Goal: Task Accomplishment & Management: Use online tool/utility

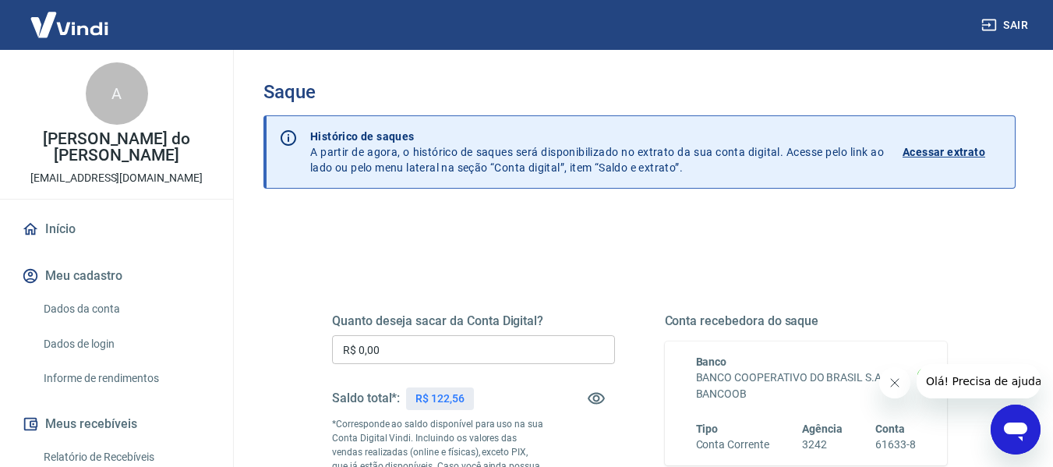
click at [369, 349] on input "R$ 0,00" at bounding box center [473, 349] width 283 height 29
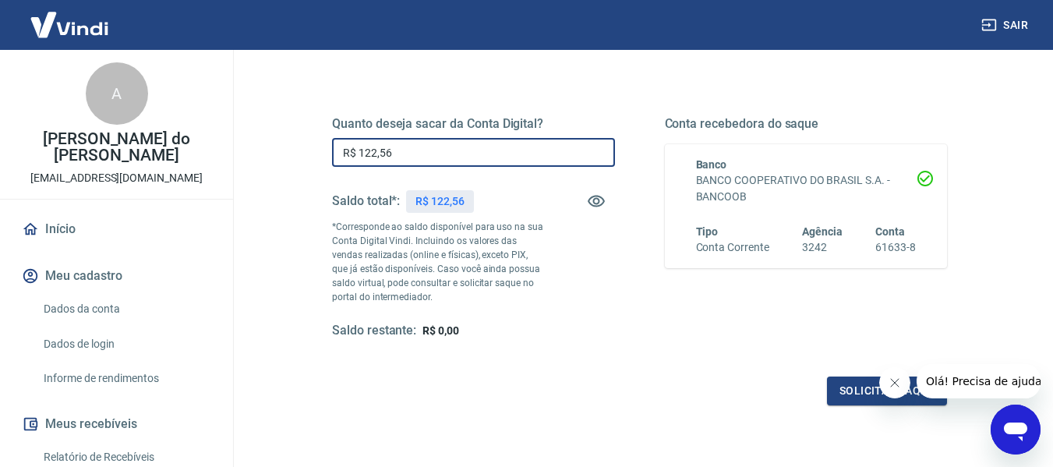
scroll to position [234, 0]
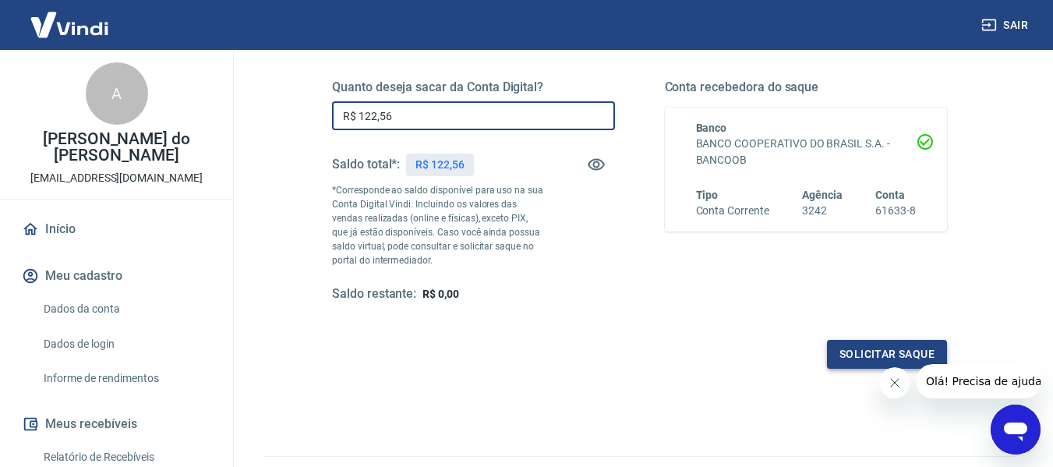
type input "R$ 122,56"
click at [874, 355] on button "Solicitar saque" at bounding box center [887, 354] width 120 height 29
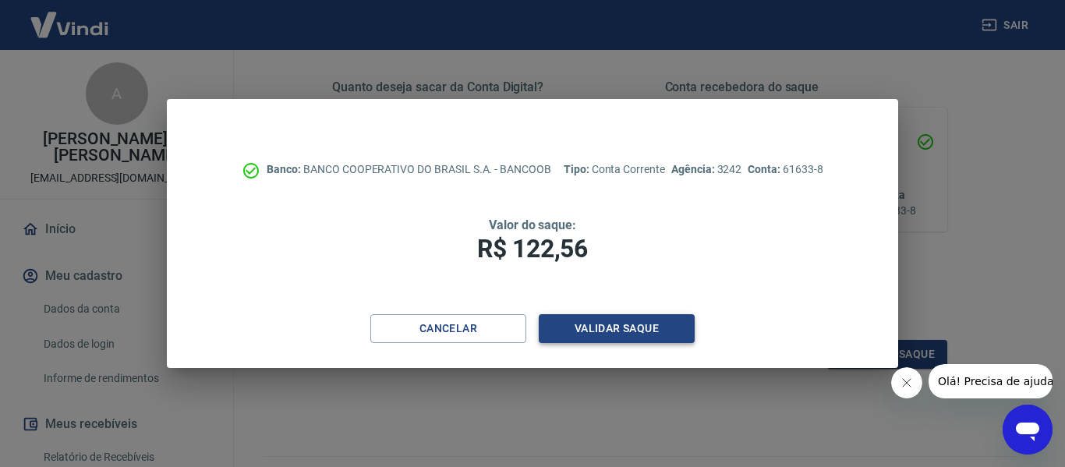
click at [603, 327] on button "Validar saque" at bounding box center [617, 328] width 156 height 29
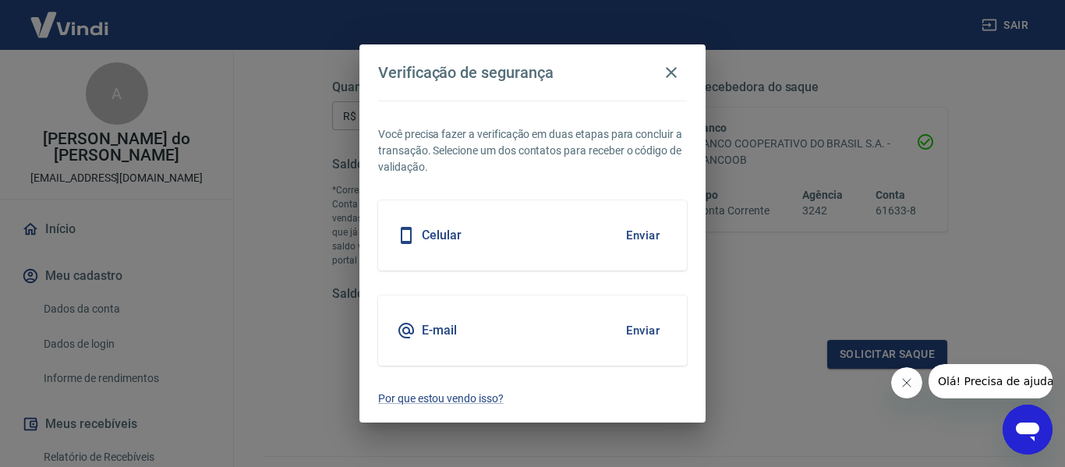
click at [637, 239] on button "Enviar" at bounding box center [642, 235] width 51 height 33
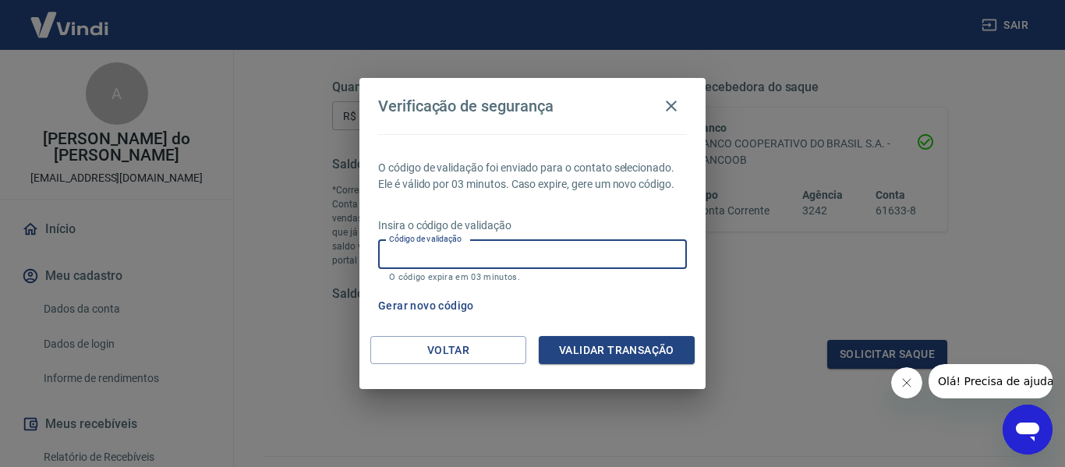
click at [401, 248] on div "Código de validação Código de validação O código expira em 03 minutos." at bounding box center [532, 261] width 309 height 42
click at [418, 307] on button "Gerar novo código" at bounding box center [426, 306] width 108 height 29
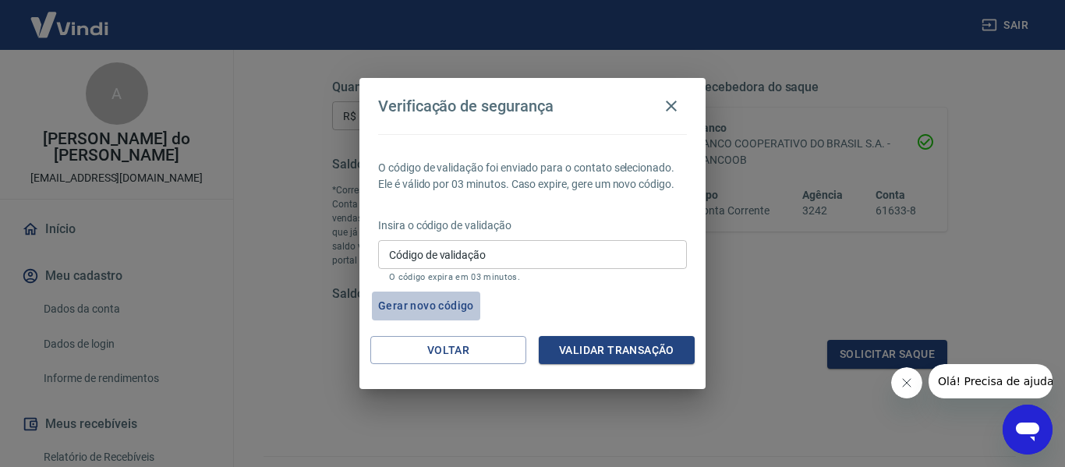
click at [423, 306] on button "Gerar novo código" at bounding box center [426, 306] width 108 height 29
click at [416, 256] on input "Código de validação" at bounding box center [532, 254] width 309 height 29
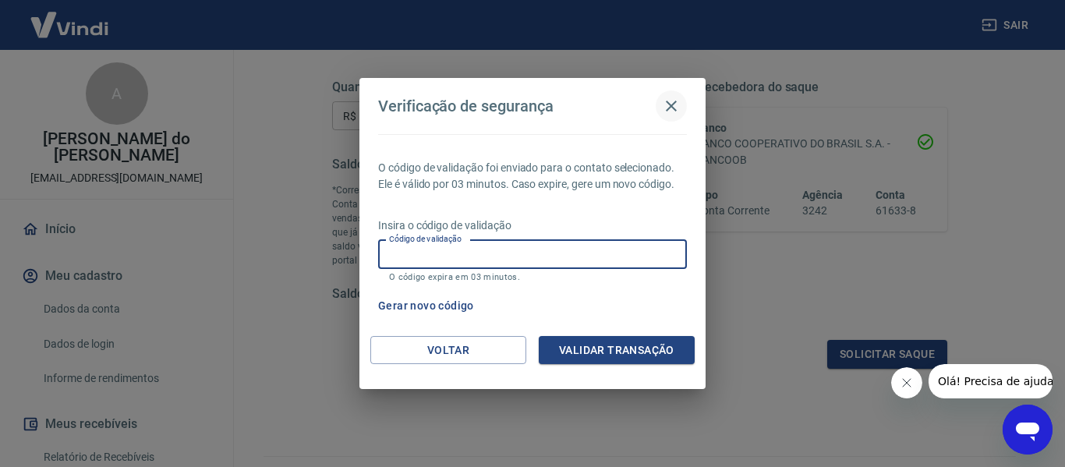
click at [670, 101] on icon "button" at bounding box center [671, 106] width 19 height 19
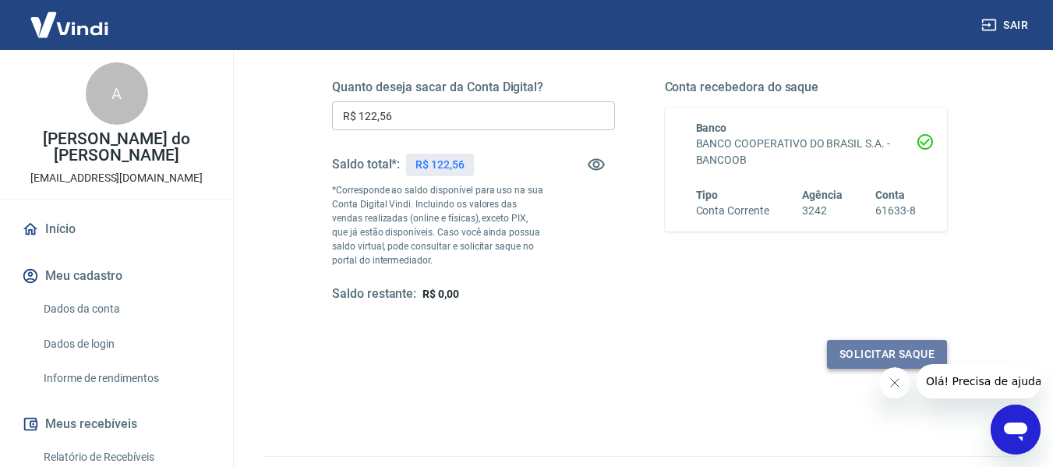
click at [863, 359] on button "Solicitar saque" at bounding box center [887, 354] width 120 height 29
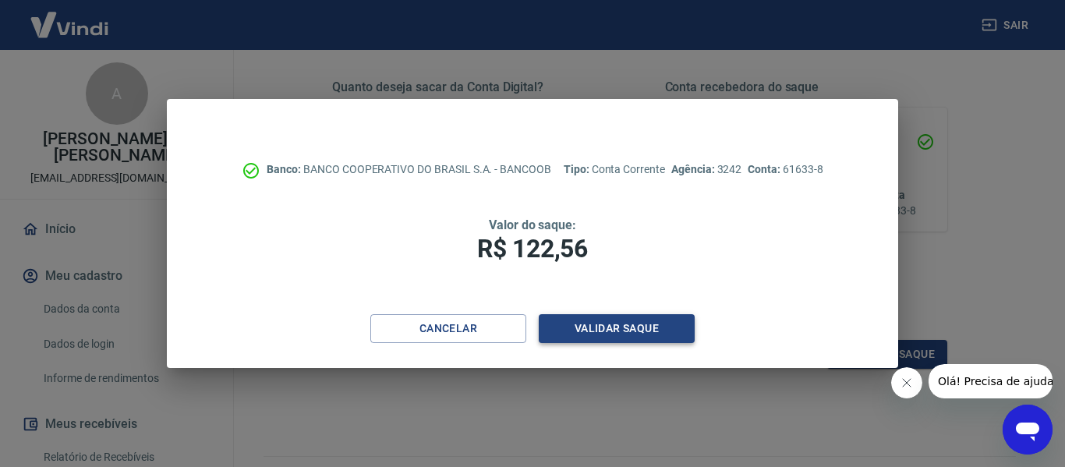
click at [620, 320] on button "Validar saque" at bounding box center [617, 328] width 156 height 29
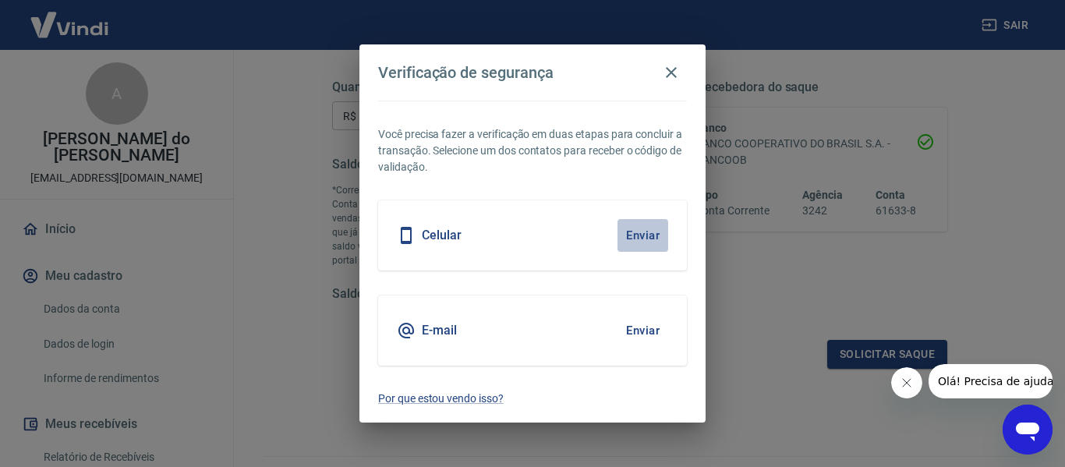
click at [643, 237] on button "Enviar" at bounding box center [642, 235] width 51 height 33
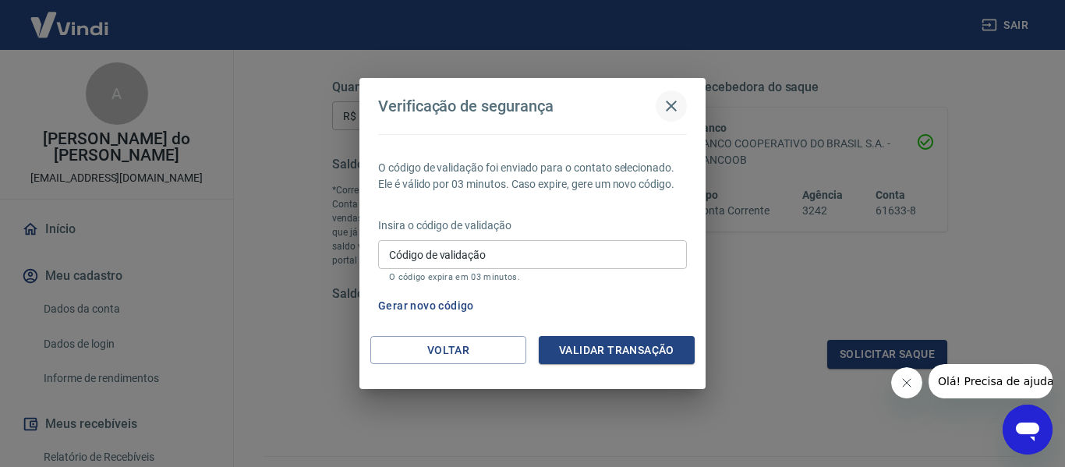
click at [672, 108] on icon "button" at bounding box center [671, 106] width 11 height 11
